Goal: Book appointment/travel/reservation

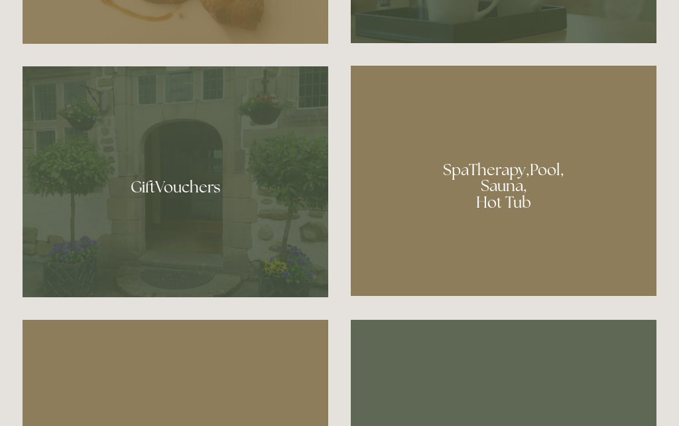
scroll to position [943, 0]
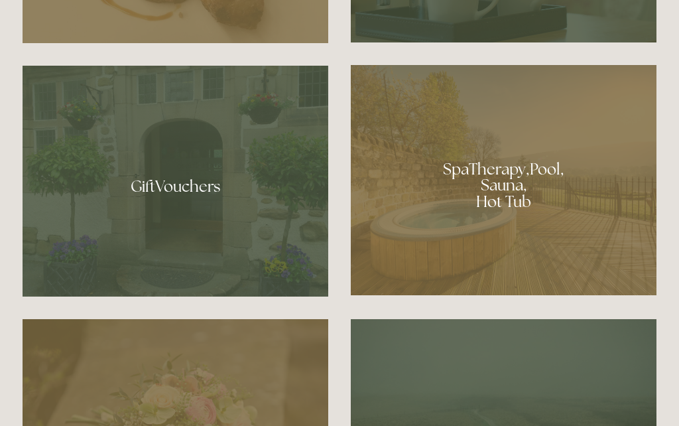
click at [531, 254] on div at bounding box center [504, 180] width 306 height 230
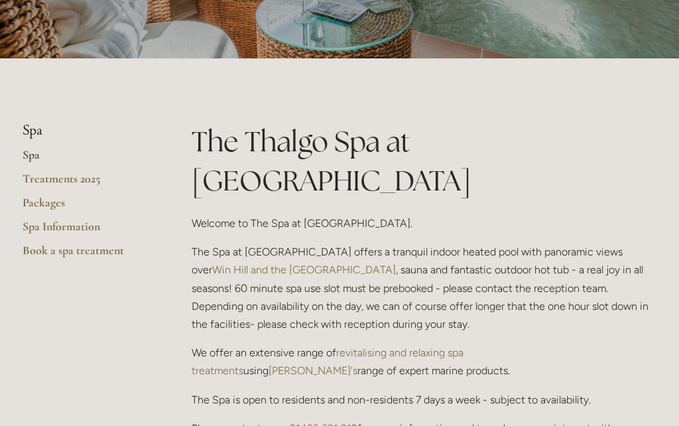
scroll to position [218, 0]
click at [40, 207] on link "Packages" at bounding box center [86, 208] width 127 height 24
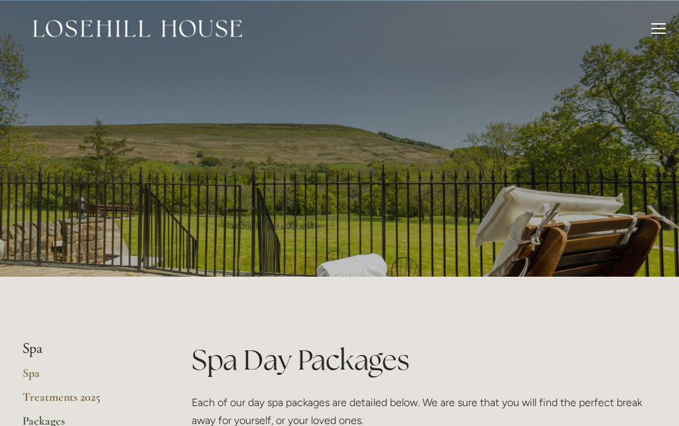
click at [659, 29] on div at bounding box center [659, 30] width 15 height 15
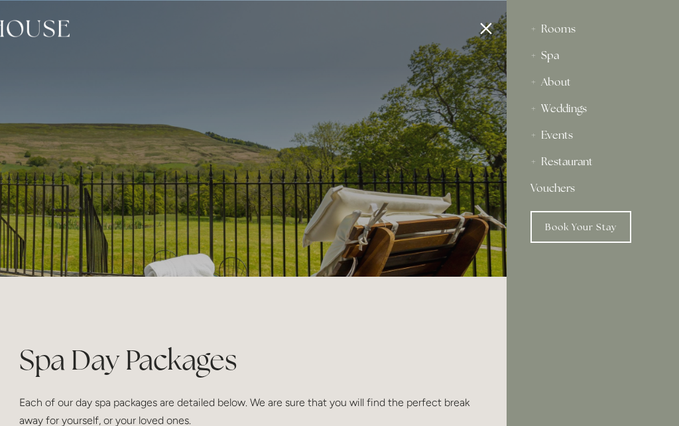
click at [559, 34] on div "Rooms" at bounding box center [593, 29] width 125 height 27
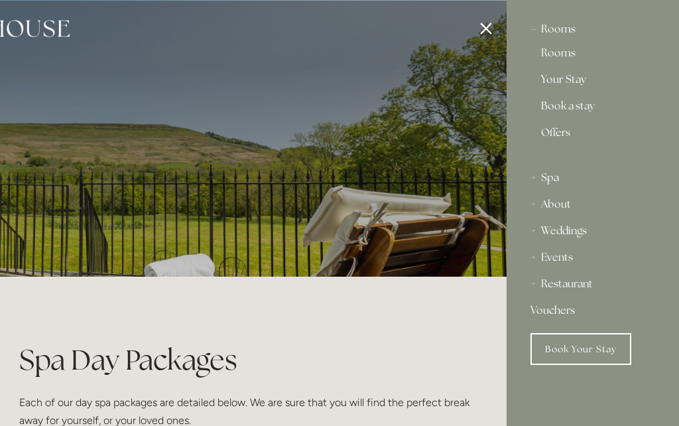
click at [574, 81] on link "Your Stay" at bounding box center [593, 82] width 104 height 16
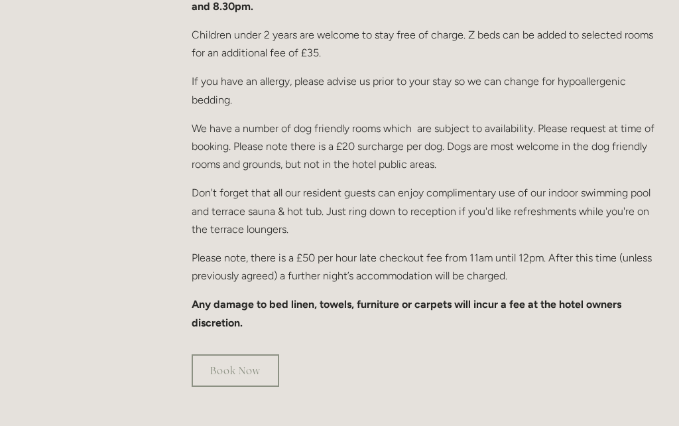
scroll to position [803, 0]
click at [247, 354] on link "Book Now" at bounding box center [236, 370] width 88 height 33
